Goal: Information Seeking & Learning: Learn about a topic

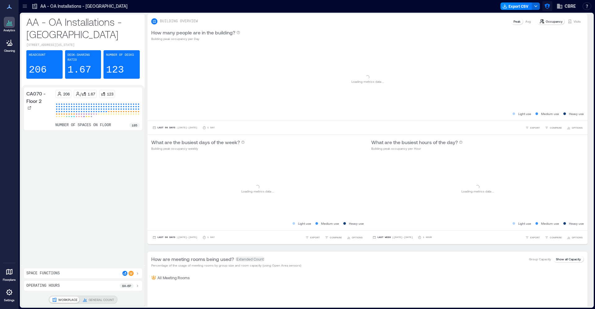
click at [535, 8] on icon "button" at bounding box center [547, 6] width 6 height 6
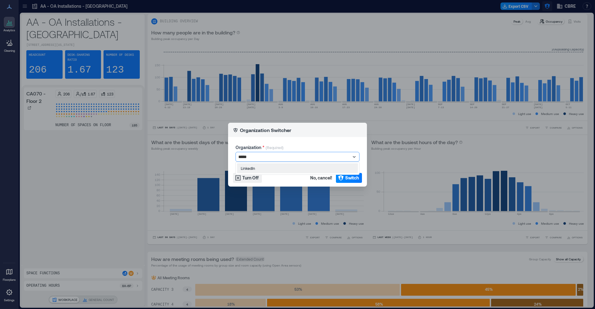
type input "******"
click at [344, 174] on button "Switch" at bounding box center [349, 178] width 26 height 10
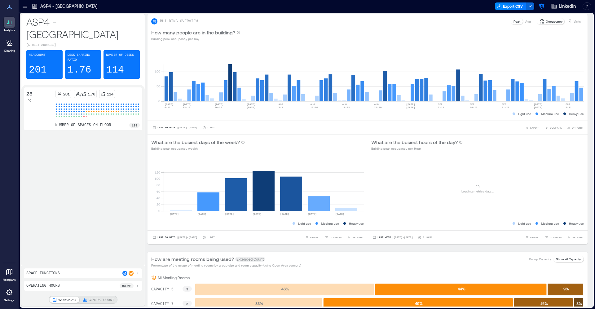
click at [24, 7] on icon at bounding box center [25, 6] width 6 height 6
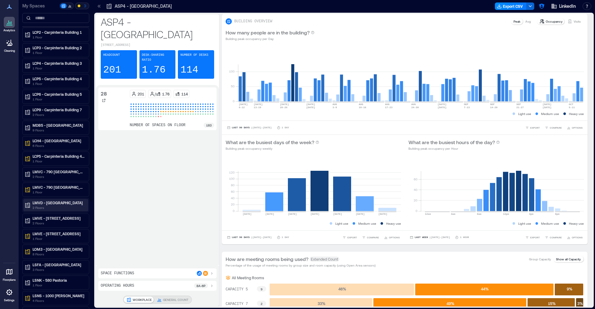
scroll to position [111, 0]
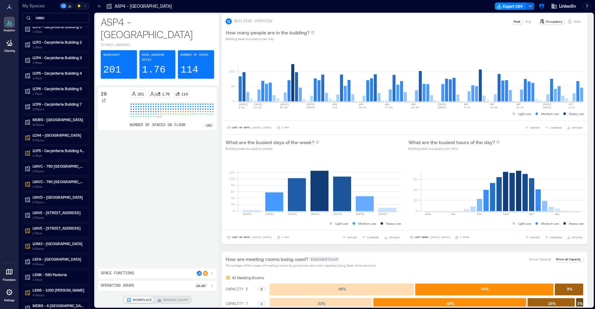
click at [51, 19] on input at bounding box center [55, 18] width 67 height 10
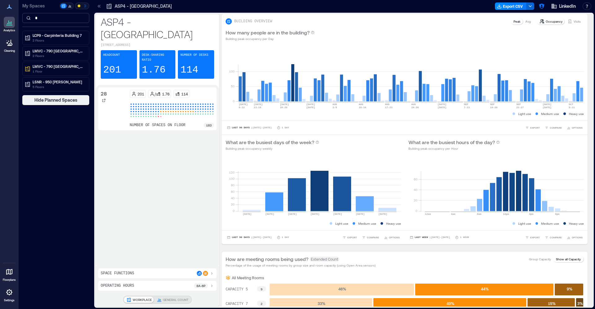
scroll to position [0, 0]
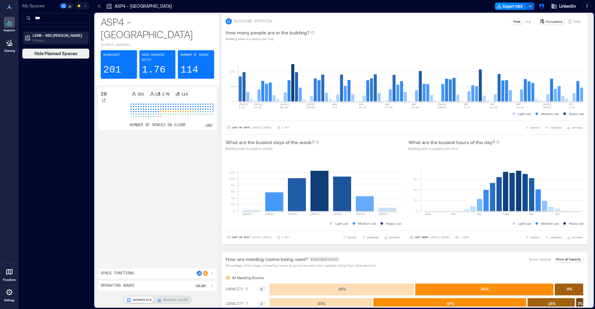
type input "***"
click at [59, 38] on p "5 Floors" at bounding box center [59, 40] width 52 height 5
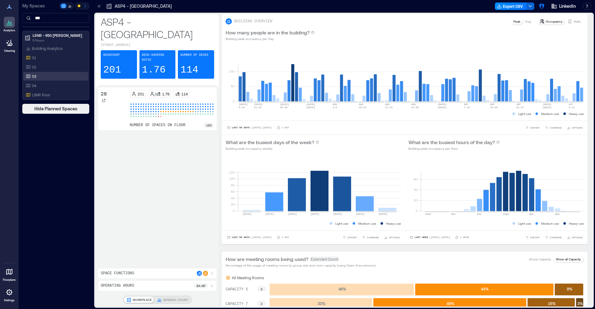
click at [57, 77] on div "03" at bounding box center [54, 76] width 60 height 6
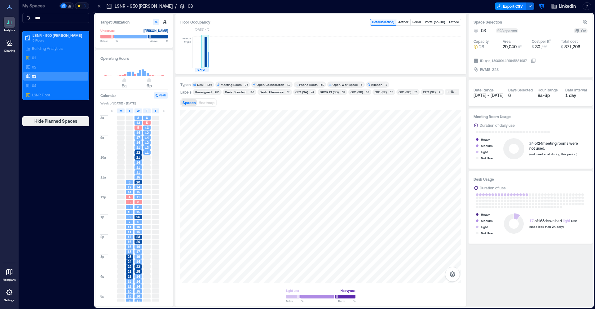
click at [209, 58] on rect at bounding box center [208, 59] width 1 height 15
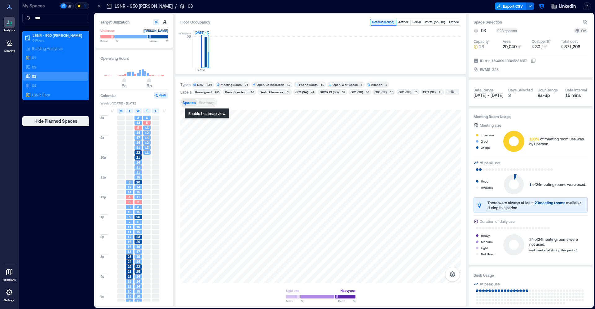
click at [203, 102] on span "Heatmap" at bounding box center [207, 102] width 16 height 4
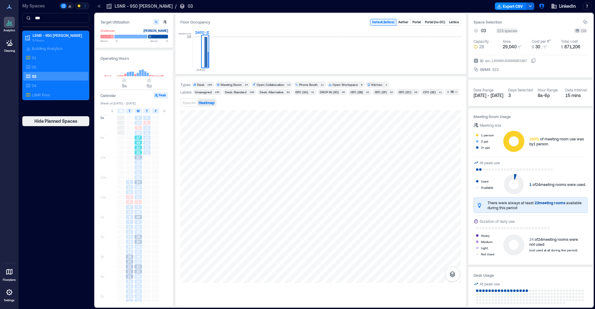
click at [135, 143] on div "14" at bounding box center [137, 142] width 7 height 4
click at [140, 252] on div "17" at bounding box center [137, 251] width 7 height 4
click at [139, 278] on span "14" at bounding box center [138, 276] width 4 height 4
click at [138, 260] on span "14" at bounding box center [138, 261] width 4 height 4
click at [137, 249] on div "17" at bounding box center [138, 251] width 9 height 5
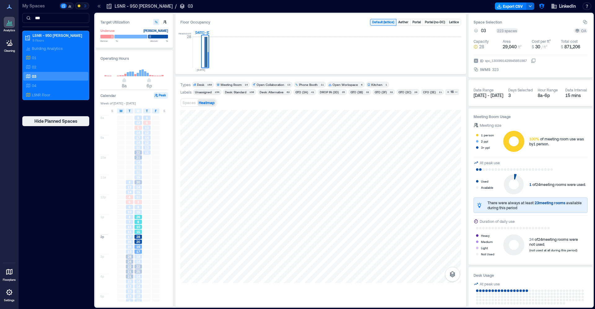
click at [136, 215] on span "26" at bounding box center [138, 217] width 4 height 4
click at [136, 193] on span "15" at bounding box center [138, 192] width 4 height 4
click at [136, 227] on div "10" at bounding box center [137, 227] width 7 height 4
click at [135, 236] on div "28" at bounding box center [137, 237] width 7 height 4
click at [136, 253] on div "17" at bounding box center [137, 251] width 7 height 4
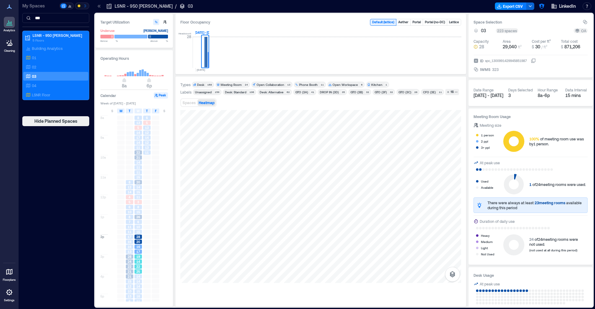
click at [135, 266] on div "22" at bounding box center [137, 266] width 7 height 4
drag, startPoint x: 136, startPoint y: 289, endPoint x: 138, endPoint y: 287, distance: 3.2
click at [136, 289] on span "15" at bounding box center [138, 291] width 4 height 4
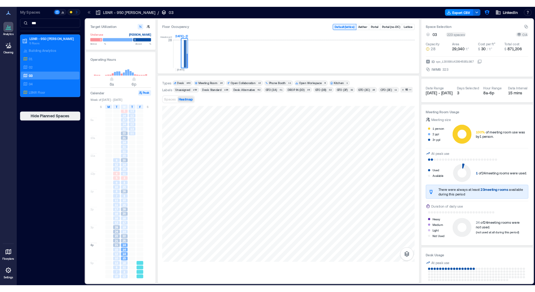
scroll to position [12, 0]
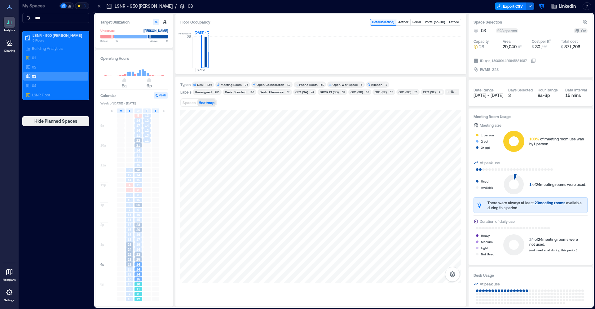
click at [139, 292] on div "8" at bounding box center [138, 294] width 9 height 5
click at [136, 262] on div "14" at bounding box center [137, 264] width 7 height 4
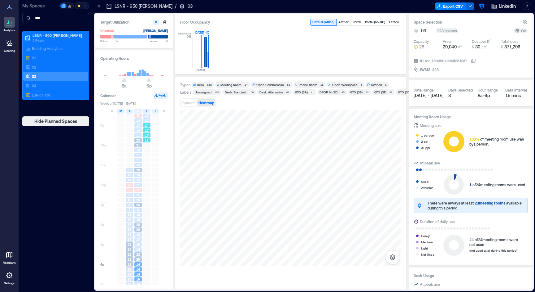
click at [145, 127] on span "14" at bounding box center [147, 125] width 4 height 4
click at [146, 120] on span "12" at bounding box center [147, 120] width 4 height 4
click at [137, 126] on div "5" at bounding box center [138, 127] width 9 height 5
click at [136, 147] on div "11" at bounding box center [137, 147] width 7 height 4
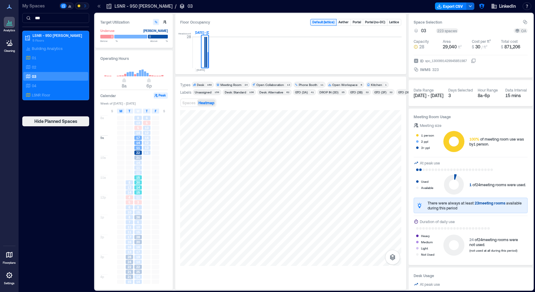
click at [134, 176] on div "15" at bounding box center [137, 177] width 7 height 4
click at [139, 209] on span "8" at bounding box center [138, 207] width 2 height 4
click at [138, 227] on span "10" at bounding box center [138, 227] width 4 height 4
click at [139, 246] on span "16" at bounding box center [138, 246] width 4 height 4
click at [138, 267] on span "22" at bounding box center [138, 266] width 4 height 4
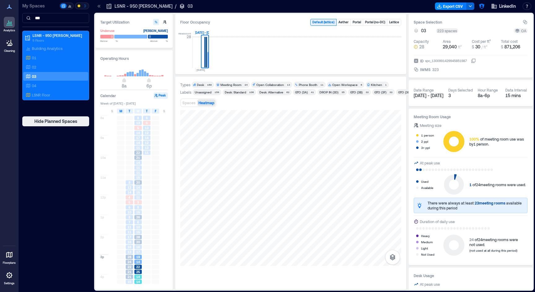
click at [139, 283] on span "14" at bounding box center [138, 281] width 4 height 4
click at [138, 265] on span "22" at bounding box center [138, 266] width 4 height 4
drag, startPoint x: 138, startPoint y: 251, endPoint x: 138, endPoint y: 244, distance: 7.1
click at [138, 251] on span "17" at bounding box center [138, 251] width 4 height 4
click at [139, 226] on span "10" at bounding box center [138, 227] width 4 height 4
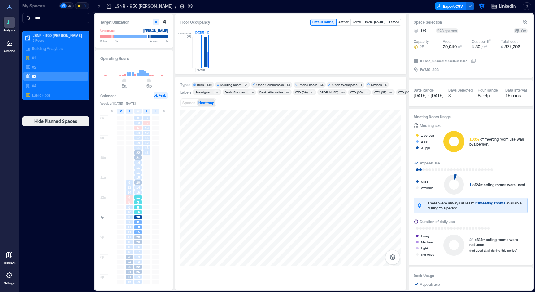
click at [139, 204] on div "3" at bounding box center [137, 202] width 7 height 4
click at [135, 176] on div "15" at bounding box center [137, 177] width 7 height 4
click at [136, 147] on span "11" at bounding box center [138, 147] width 4 height 4
click at [138, 165] on div "11" at bounding box center [138, 167] width 9 height 5
click at [135, 182] on div "20" at bounding box center [137, 182] width 7 height 4
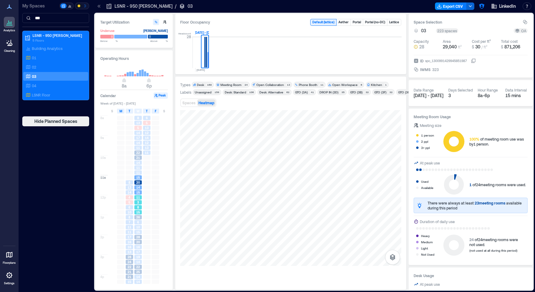
click at [136, 211] on div "15" at bounding box center [137, 212] width 7 height 4
